Goal: Task Accomplishment & Management: Complete application form

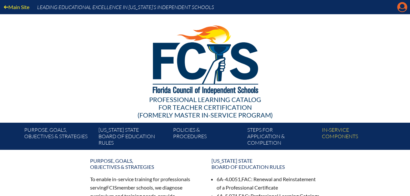
click at [405, 10] on icon at bounding box center [402, 7] width 10 height 10
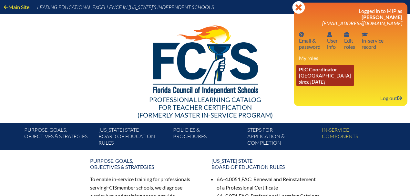
click at [328, 78] on link "PLC Coordinator Good Shepherd Episcopal School since 2021 Jul 1" at bounding box center [324, 75] width 57 height 21
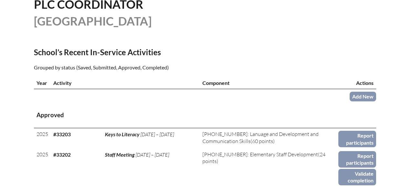
scroll to position [194, 0]
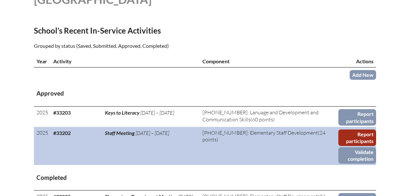
click at [345, 135] on link "Report participants" at bounding box center [357, 137] width 38 height 16
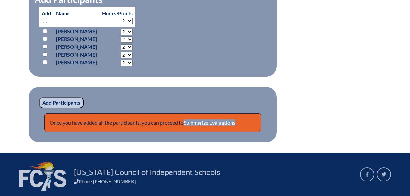
scroll to position [495, 0]
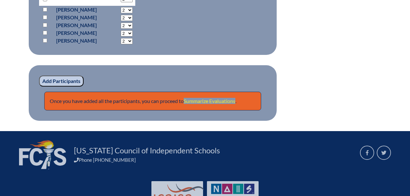
click at [197, 104] on link "Summarize Evaluations" at bounding box center [210, 101] width 52 height 6
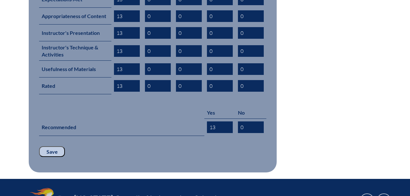
scroll to position [387, 0]
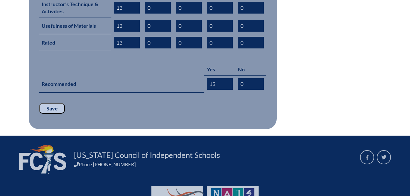
click at [50, 103] on input "Save" at bounding box center [52, 108] width 26 height 11
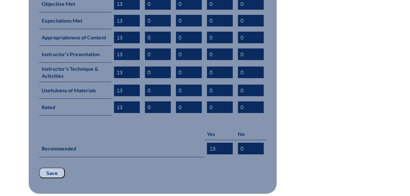
scroll to position [366, 0]
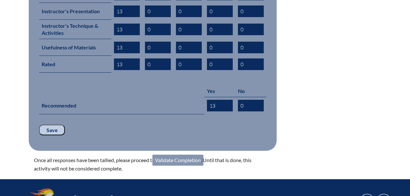
click at [177, 155] on link "Validate Completion" at bounding box center [177, 160] width 51 height 11
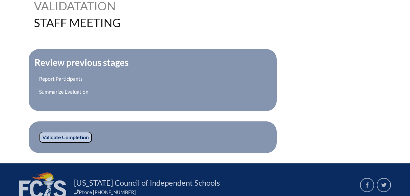
scroll to position [215, 0]
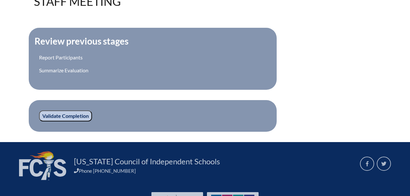
click at [72, 114] on input "Validate Completion" at bounding box center [65, 115] width 53 height 11
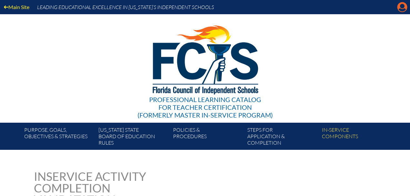
click at [401, 5] on icon "Manage account" at bounding box center [402, 7] width 10 height 10
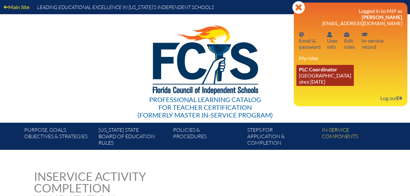
click at [310, 81] on icon "since [DATE]" at bounding box center [312, 81] width 26 height 6
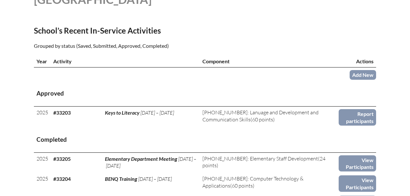
scroll to position [215, 0]
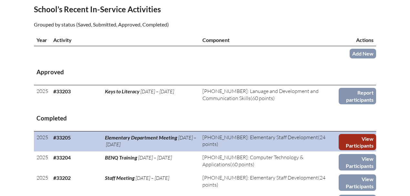
click at [361, 138] on link "View Participants" at bounding box center [356, 142] width 37 height 16
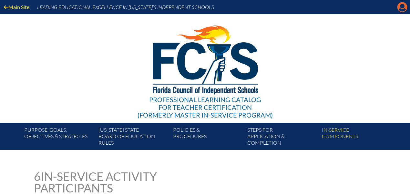
click at [404, 9] on icon "Manage account" at bounding box center [402, 7] width 10 height 10
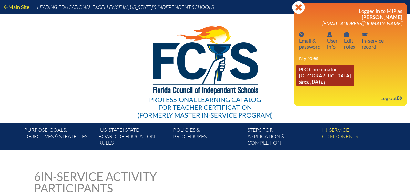
click at [319, 79] on icon "since [DATE]" at bounding box center [312, 81] width 26 height 6
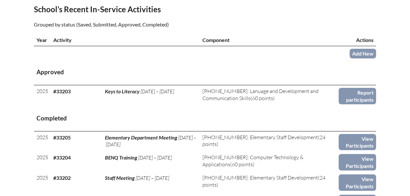
scroll to position [258, 0]
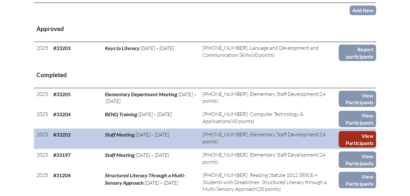
click at [359, 137] on link "View Participants" at bounding box center [356, 139] width 37 height 16
